Goal: Task Accomplishment & Management: Use online tool/utility

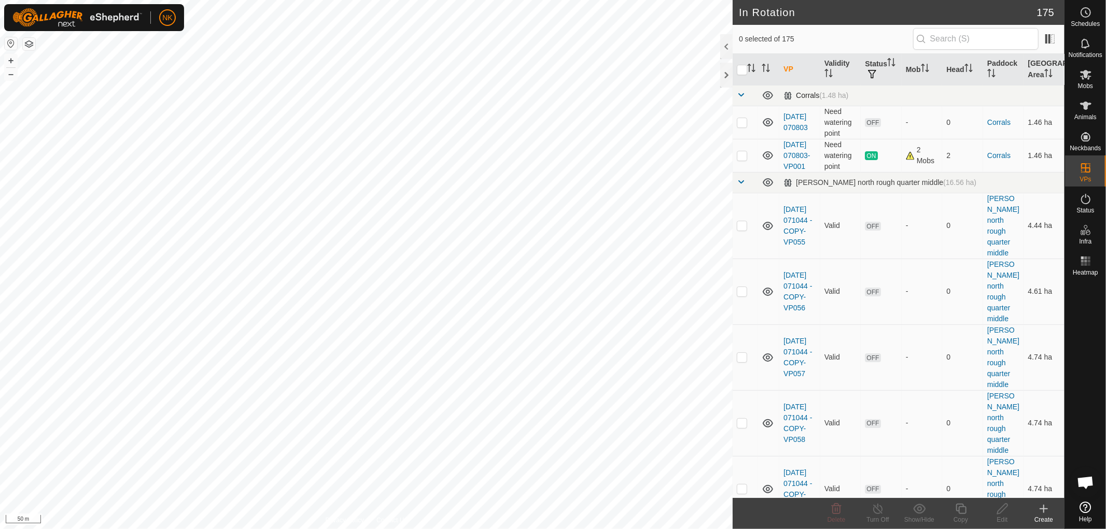
click at [739, 96] on span at bounding box center [741, 95] width 8 height 8
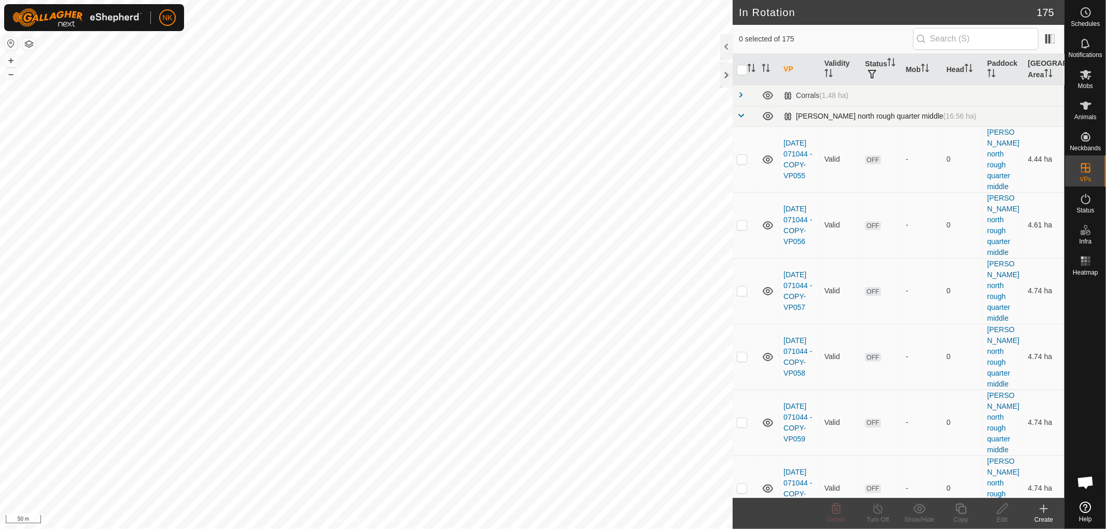
click at [742, 116] on span at bounding box center [741, 115] width 8 height 8
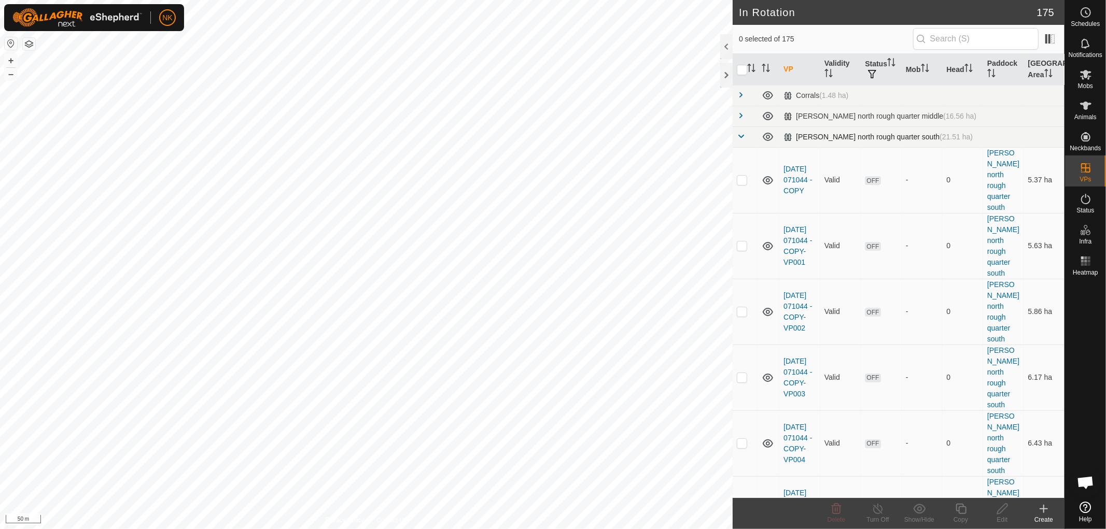
click at [740, 135] on span at bounding box center [741, 136] width 8 height 8
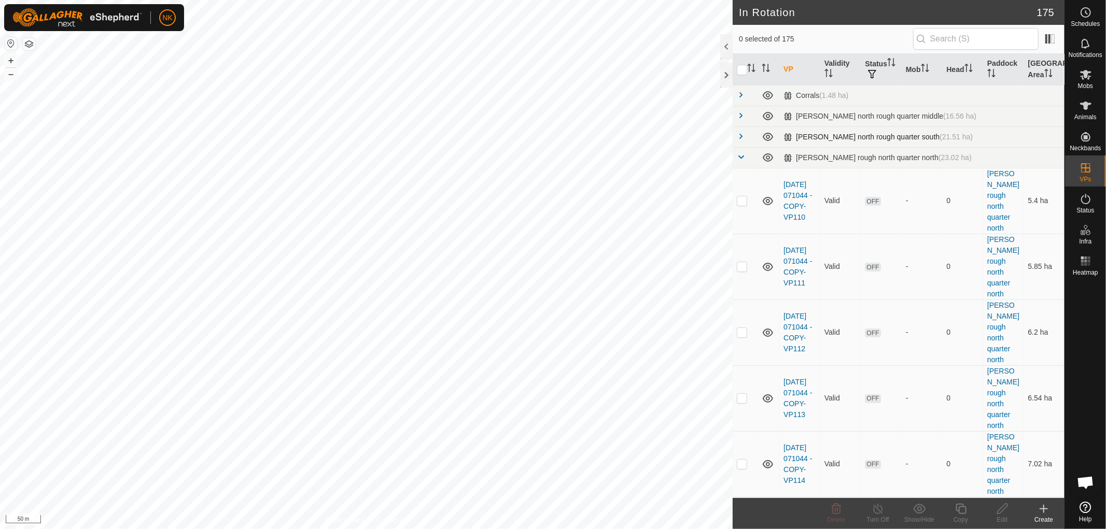
click at [740, 135] on span at bounding box center [741, 136] width 8 height 8
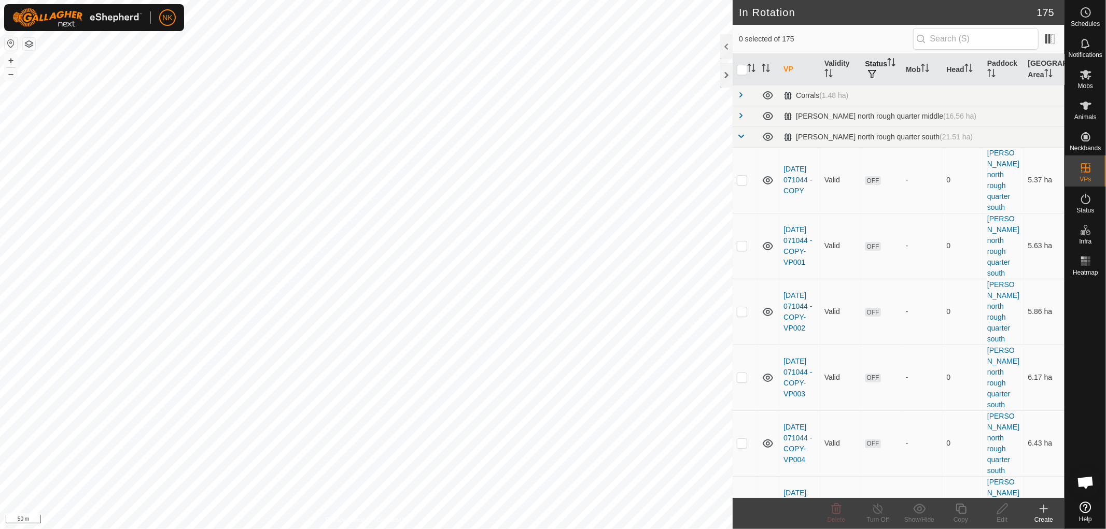
click at [869, 64] on th "Status" at bounding box center [881, 70] width 41 height 32
click at [876, 75] on span "button" at bounding box center [872, 74] width 8 height 8
click at [877, 128] on input "ON" at bounding box center [882, 129] width 10 height 10
checkbox input "true"
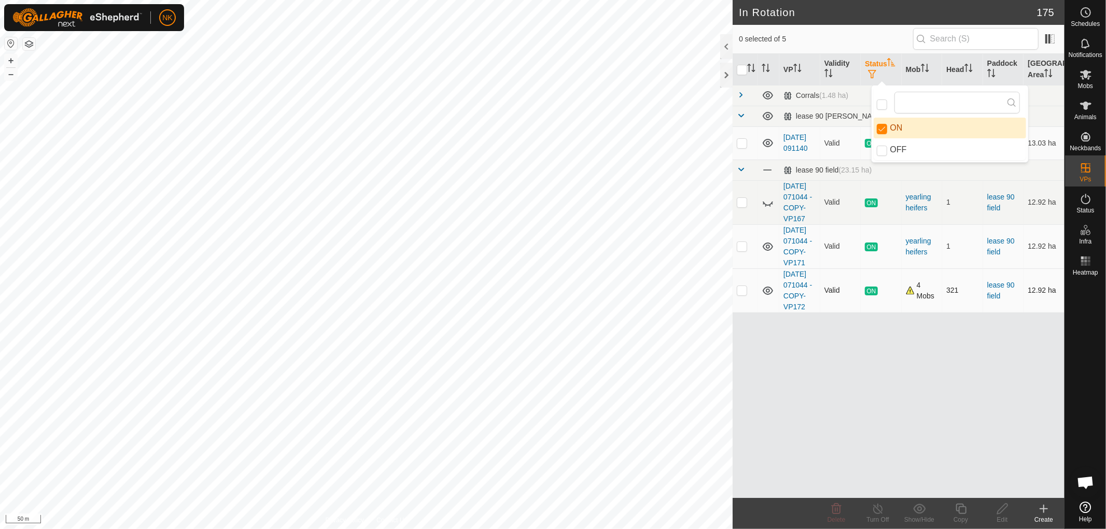
click at [742, 295] on p-checkbox at bounding box center [742, 290] width 10 height 8
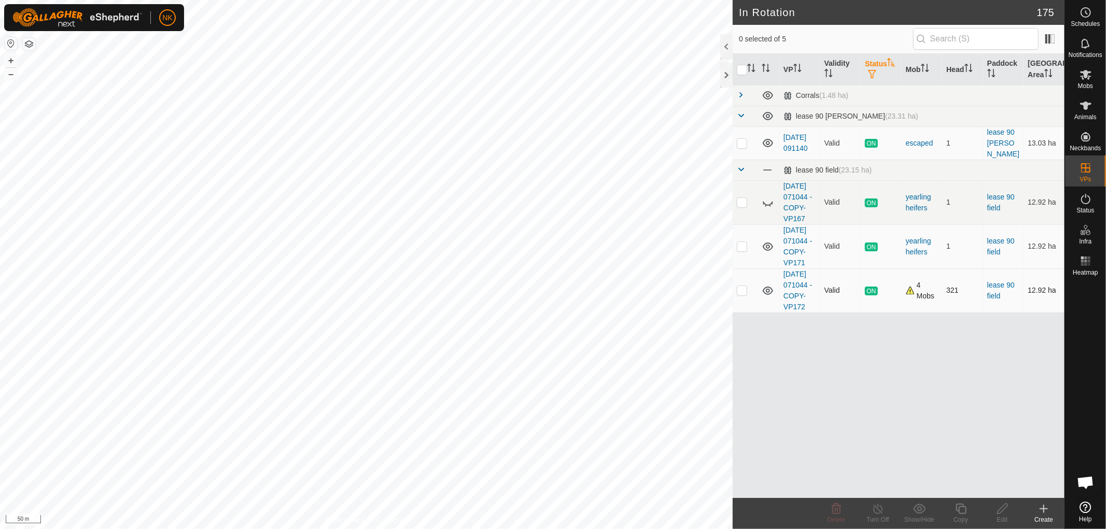
checkbox input "true"
click at [962, 509] on icon at bounding box center [961, 509] width 13 height 12
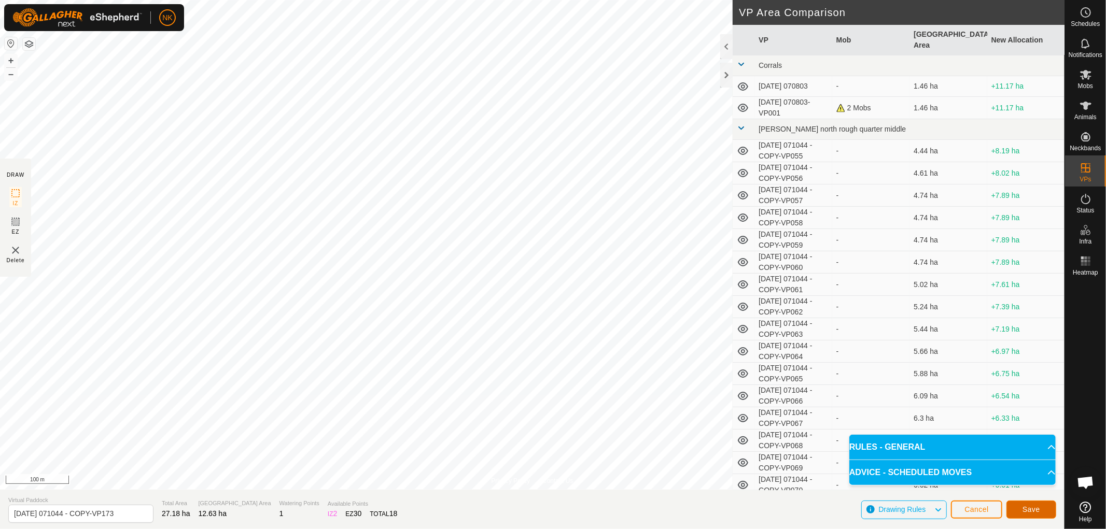
click at [1032, 507] on span "Save" at bounding box center [1032, 510] width 18 height 8
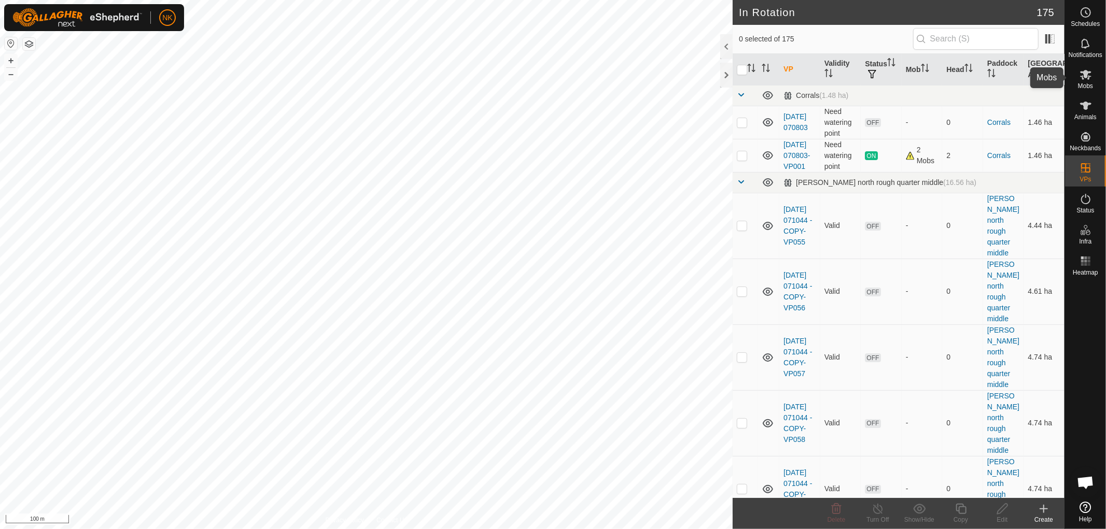
click at [1090, 79] on icon at bounding box center [1086, 74] width 12 height 12
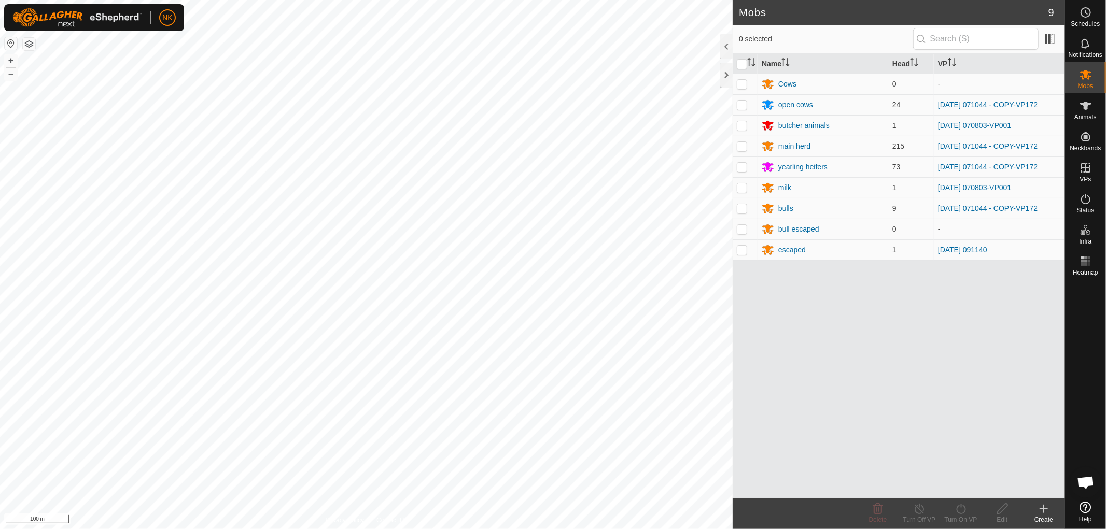
click at [744, 103] on p-checkbox at bounding box center [742, 105] width 10 height 8
checkbox input "true"
click at [740, 148] on p-checkbox at bounding box center [742, 146] width 10 height 8
checkbox input "true"
click at [743, 173] on td at bounding box center [745, 167] width 25 height 21
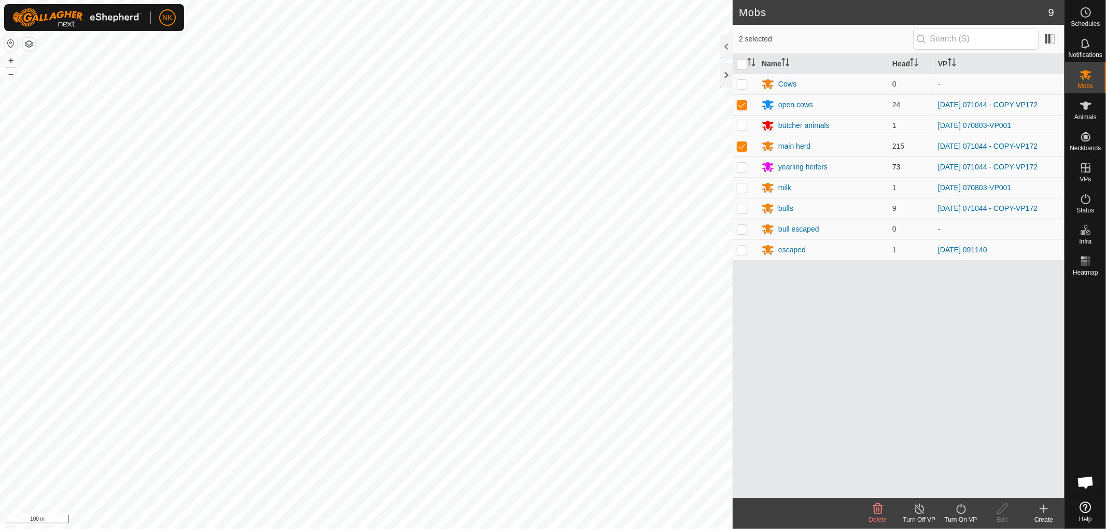
checkbox input "true"
click at [743, 208] on p-checkbox at bounding box center [742, 208] width 10 height 8
checkbox input "true"
click at [972, 519] on div "Turn On VP" at bounding box center [960, 519] width 41 height 9
click at [954, 485] on link "Now" at bounding box center [992, 486] width 103 height 21
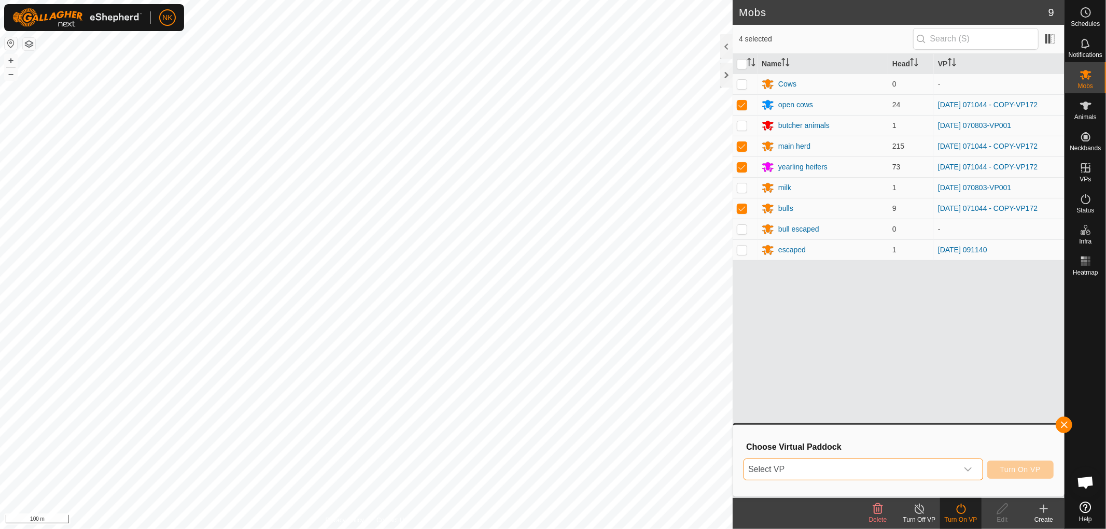
click at [934, 473] on span "Select VP" at bounding box center [851, 469] width 214 height 21
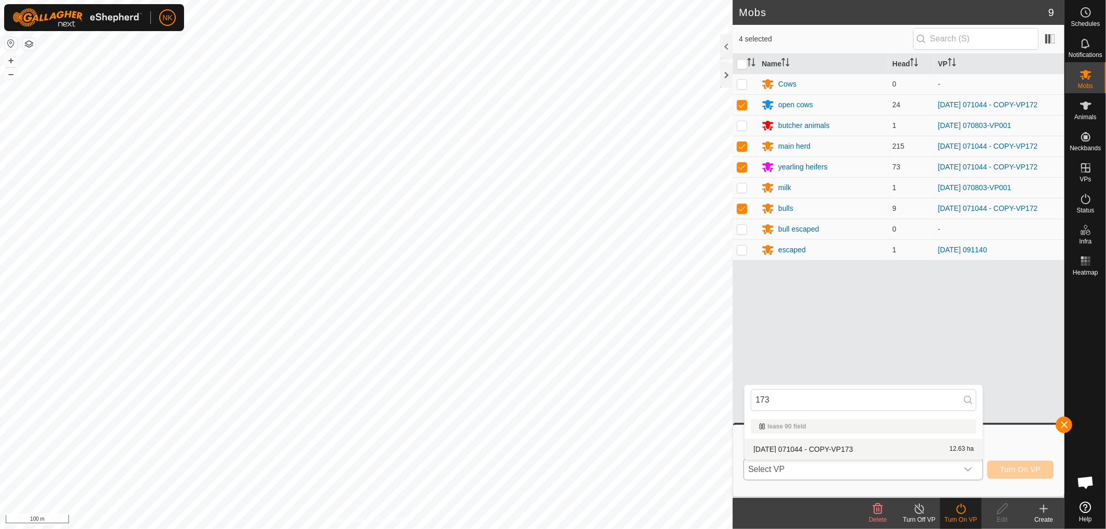
type input "173"
click at [841, 445] on li "[DATE] 071044 - COPY-VP173 12.63 ha" at bounding box center [864, 449] width 238 height 21
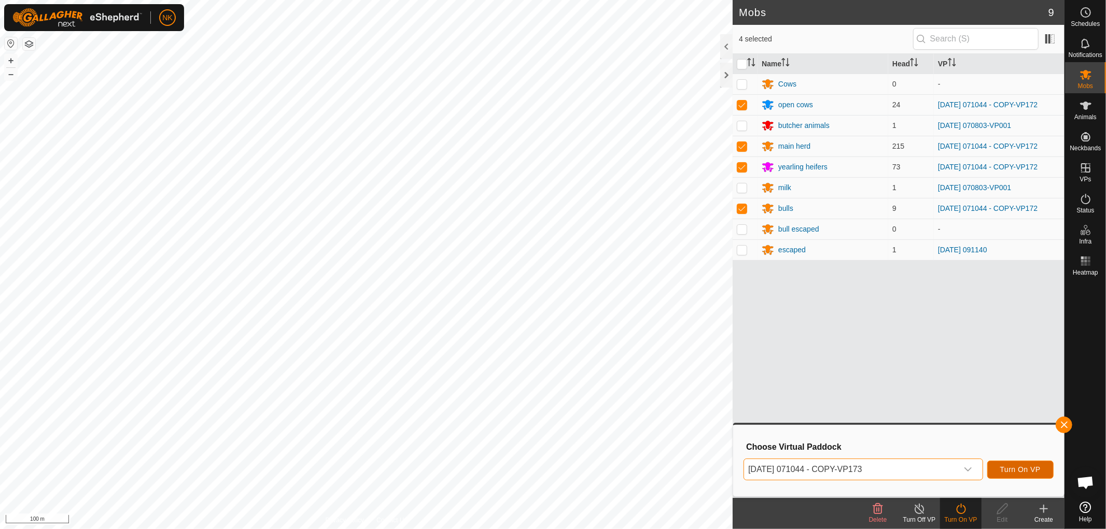
click at [1015, 464] on button "Turn On VP" at bounding box center [1020, 470] width 66 height 18
